Goal: Task Accomplishment & Management: Complete application form

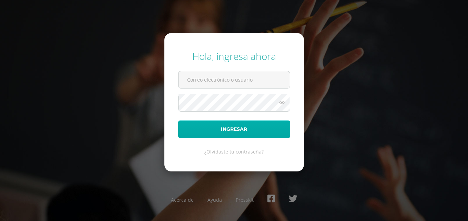
type input "[EMAIL_ADDRESS][DOMAIN_NAME]"
click at [188, 125] on button "Ingresar" at bounding box center [234, 130] width 112 height 18
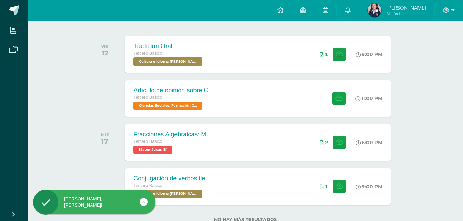
scroll to position [100, 0]
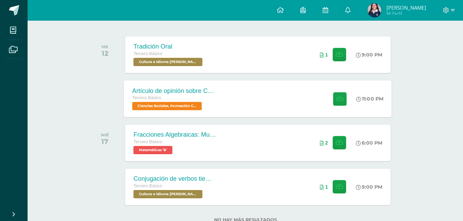
click at [207, 98] on div "Tercero Básico" at bounding box center [173, 98] width 83 height 8
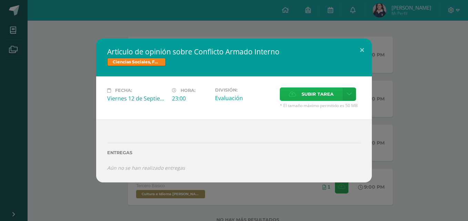
click at [291, 94] on icon at bounding box center [292, 94] width 7 height 4
click at [0, 0] on input "Subir tarea" at bounding box center [0, 0] width 0 height 0
click at [282, 95] on label "Subir tarea" at bounding box center [311, 94] width 63 height 13
click at [0, 0] on input "Subir tarea" at bounding box center [0, 0] width 0 height 0
click at [314, 99] on span "Subir tarea" at bounding box center [317, 94] width 32 height 13
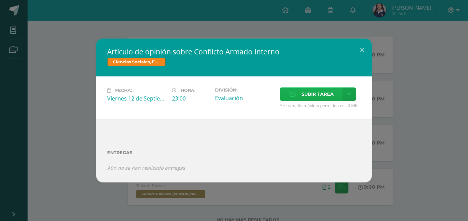
click at [0, 0] on input "Subir tarea" at bounding box center [0, 0] width 0 height 0
click at [309, 96] on span "Subir tarea" at bounding box center [317, 94] width 32 height 13
click at [0, 0] on input "Subir tarea" at bounding box center [0, 0] width 0 height 0
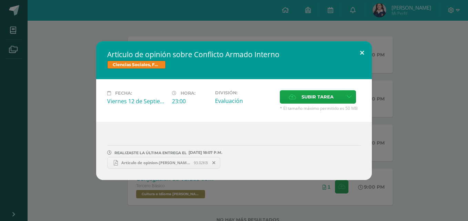
click at [365, 57] on button at bounding box center [362, 52] width 20 height 23
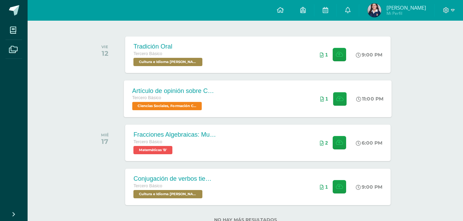
scroll to position [123, 0]
